Goal: Information Seeking & Learning: Learn about a topic

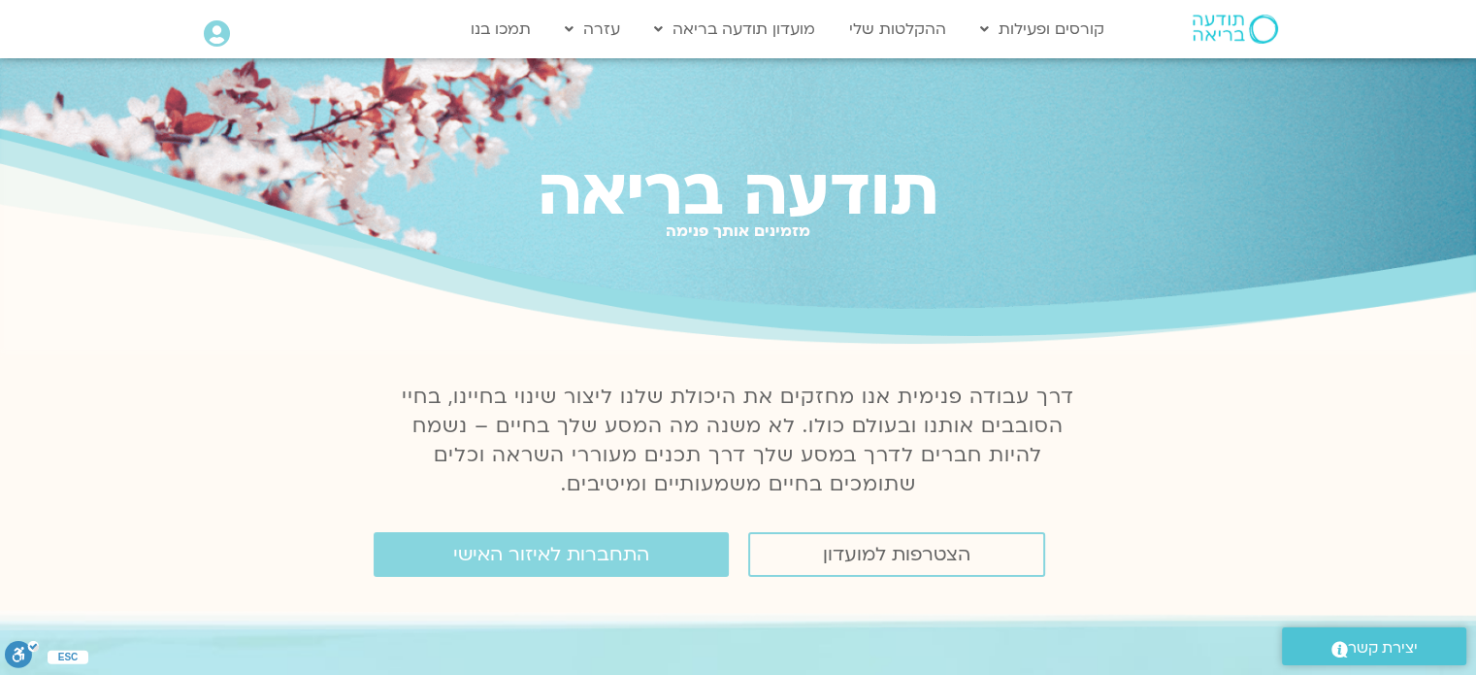
click at [227, 41] on icon at bounding box center [217, 33] width 26 height 27
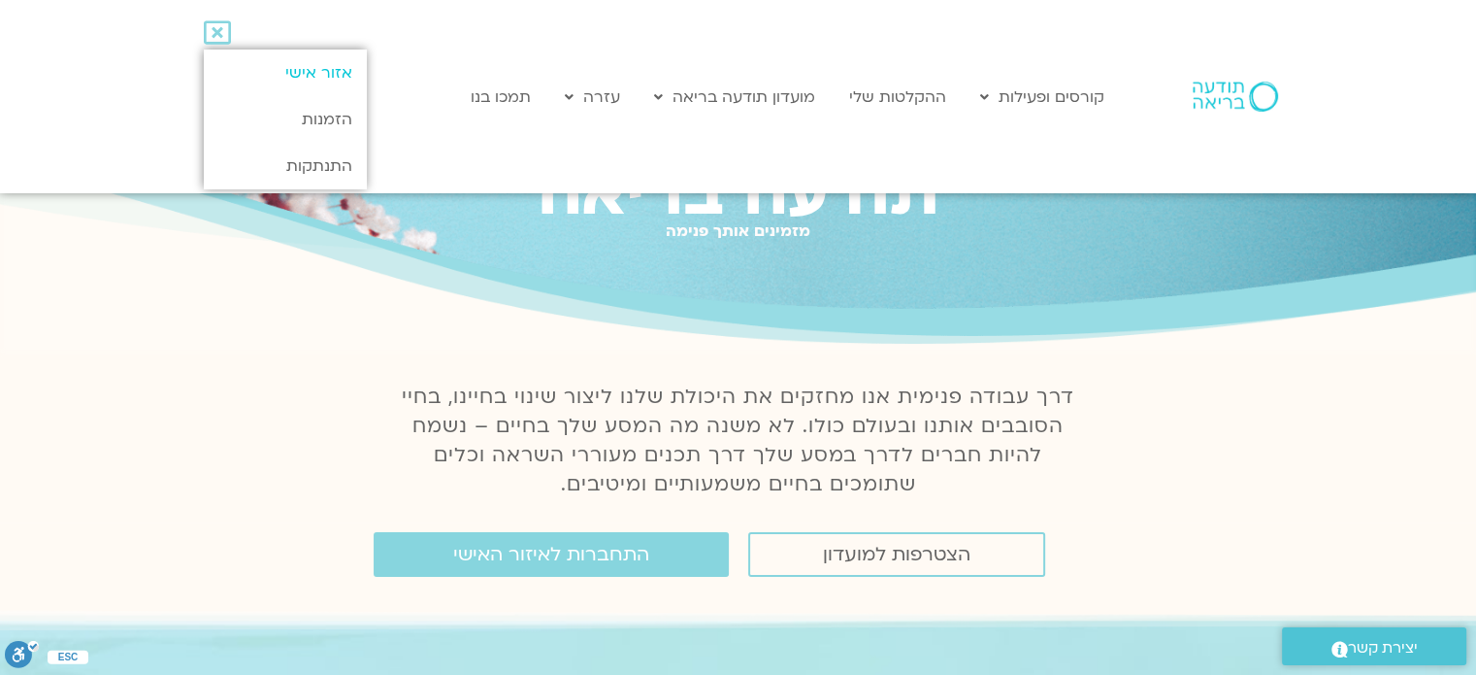
click at [330, 72] on link "אזור אישי" at bounding box center [285, 72] width 162 height 47
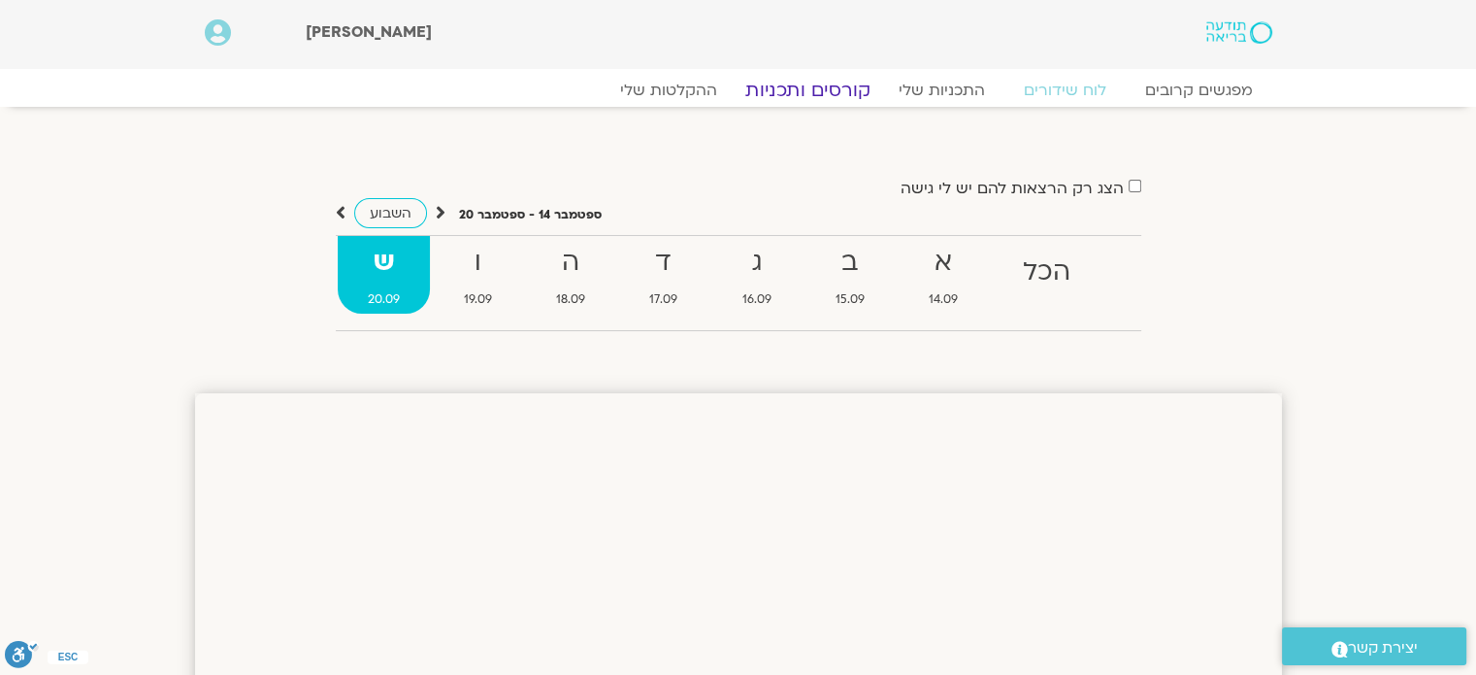
click at [795, 89] on link "קורסים ותכניות" at bounding box center [807, 90] width 171 height 23
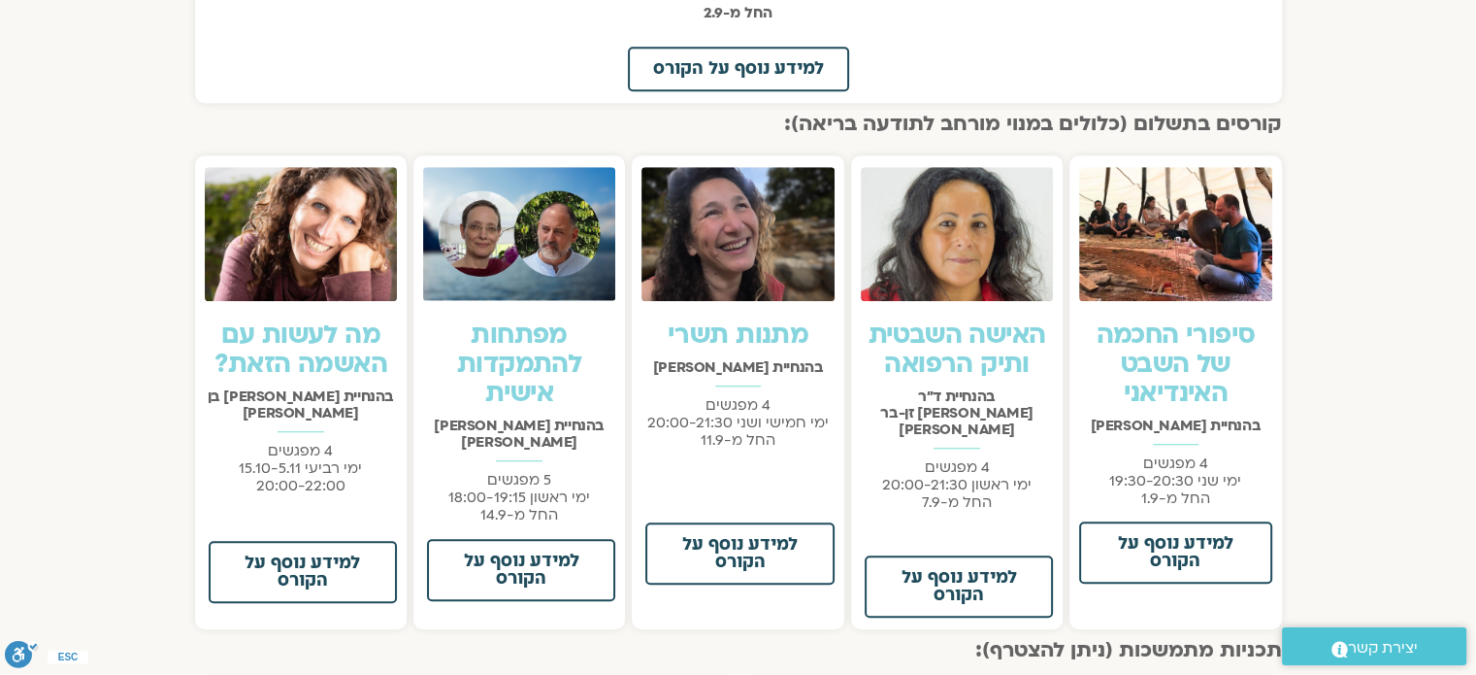
scroll to position [1285, 0]
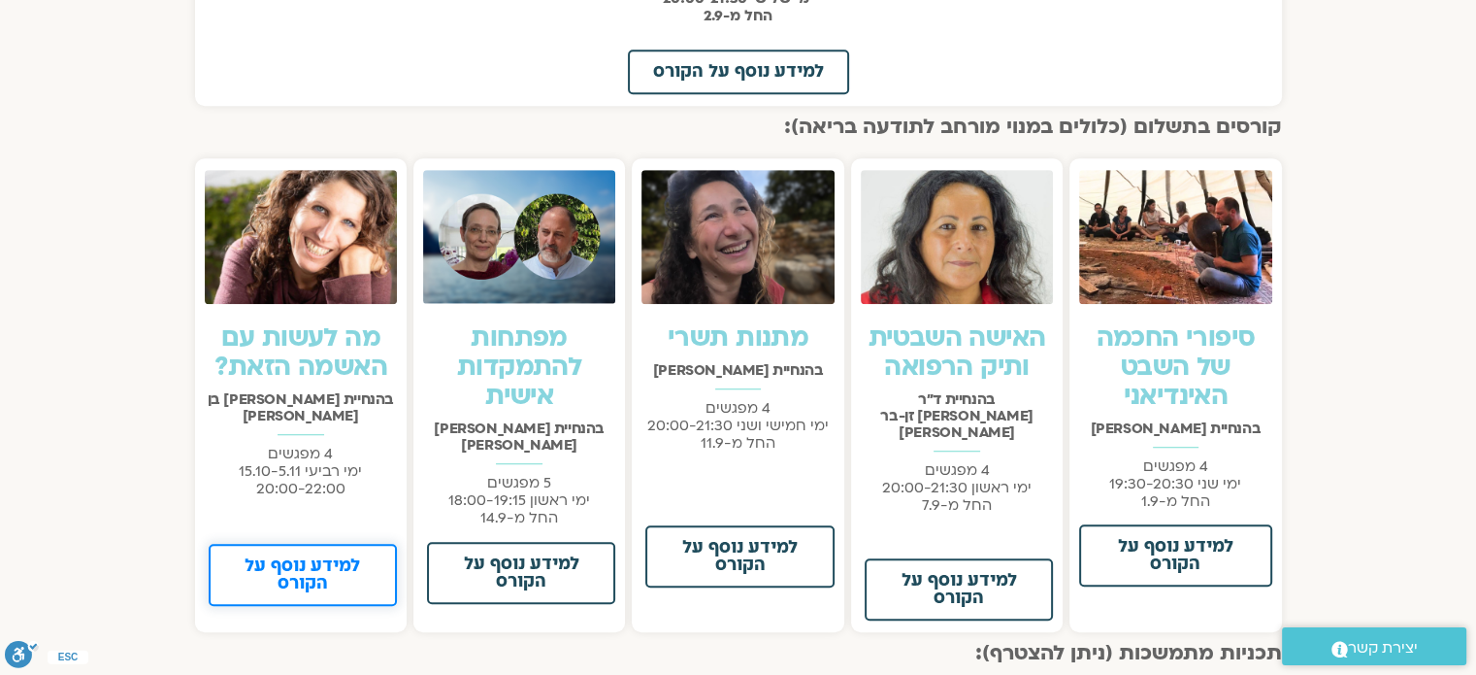
click at [326, 557] on span "למידע נוסף על הקורס" at bounding box center [303, 574] width 138 height 35
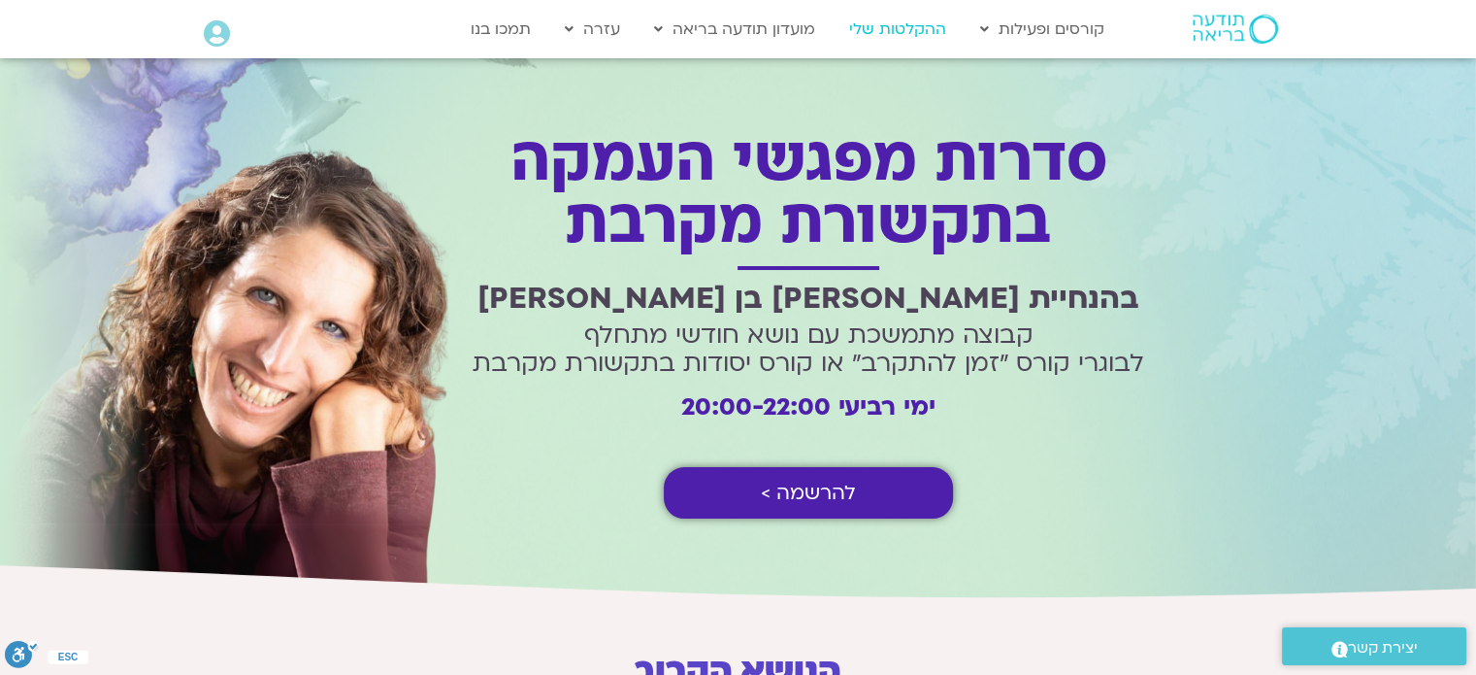
click at [928, 19] on link "ההקלטות שלי" at bounding box center [898, 29] width 116 height 37
